Goal: Task Accomplishment & Management: Complete application form

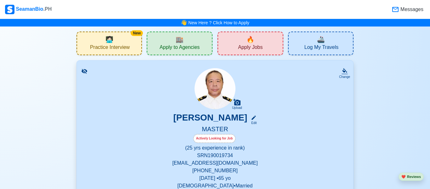
click at [242, 43] on div "🔥 Apply Jobs" at bounding box center [251, 43] width 66 height 24
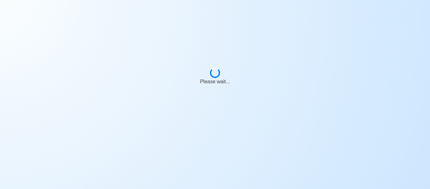
click at [242, 43] on div "Please wait..." at bounding box center [215, 73] width 430 height 147
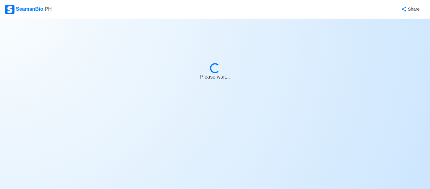
select select "Master"
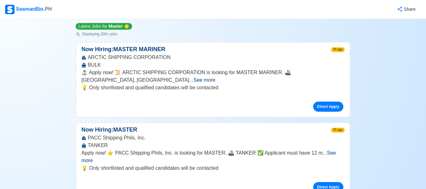
scroll to position [76, 0]
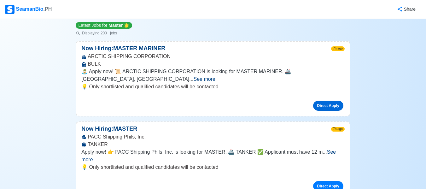
click at [334, 100] on link "Direct Apply" at bounding box center [328, 105] width 30 height 10
click at [321, 100] on link "Direct Apply" at bounding box center [328, 105] width 30 height 10
